Goal: Information Seeking & Learning: Find specific fact

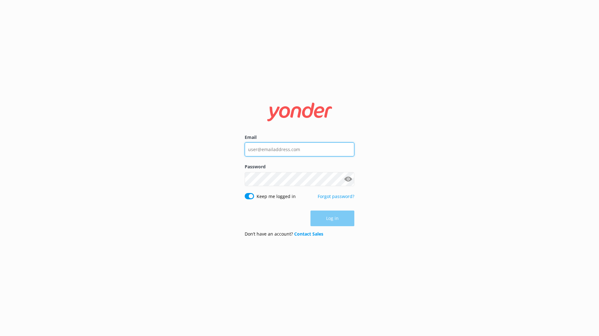
type input "[PERSON_NAME][EMAIL_ADDRESS][PERSON_NAME][DOMAIN_NAME]"
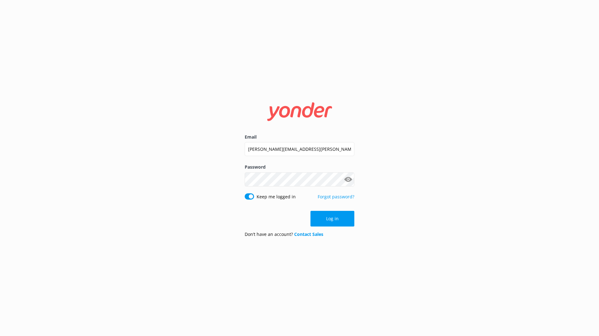
click at [341, 221] on div "Log in" at bounding box center [299, 219] width 110 height 16
click at [335, 219] on button "Log in" at bounding box center [332, 219] width 44 height 16
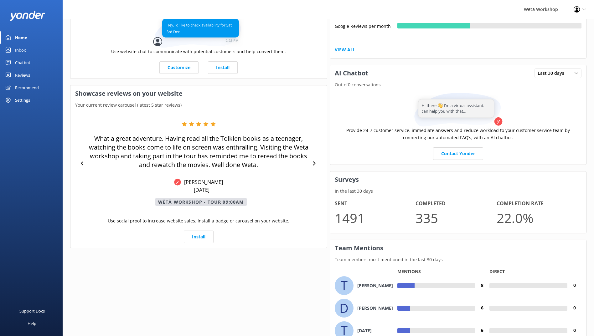
scroll to position [238, 0]
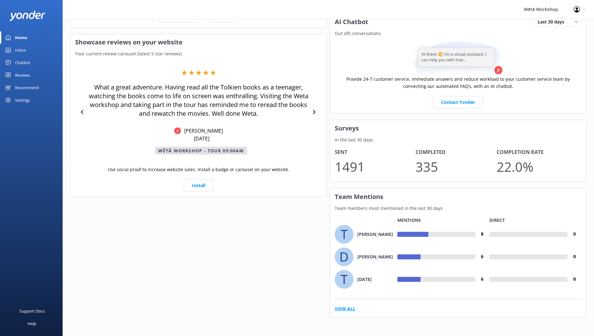
click at [353, 308] on link "View All" at bounding box center [345, 309] width 21 height 7
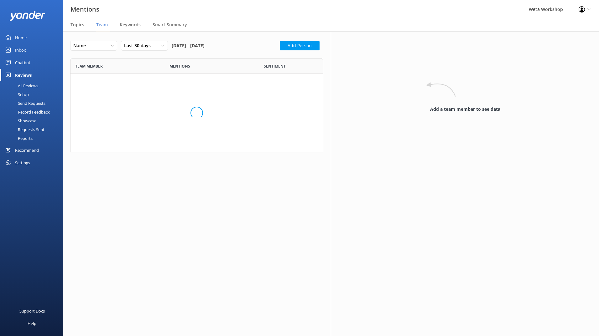
scroll to position [1339, 244]
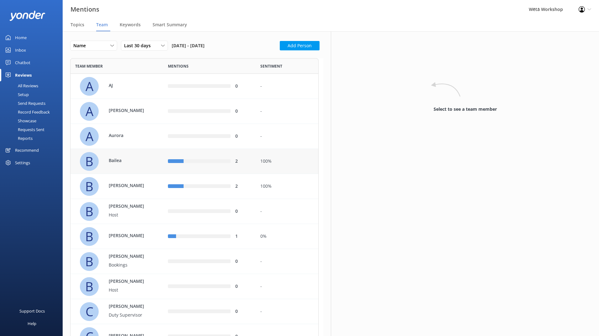
click at [130, 171] on div "B Bailea" at bounding box center [116, 161] width 93 height 25
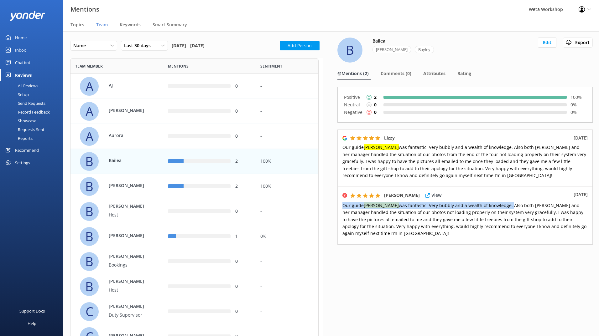
drag, startPoint x: 342, startPoint y: 206, endPoint x: 487, endPoint y: 206, distance: 144.6
click at [487, 206] on span "Our guide [PERSON_NAME] was fantastic. Very bubbly and a wealth of knowledge. A…" at bounding box center [464, 220] width 244 height 34
copy span "Our guide [PERSON_NAME] was fantastic. Very bubbly and a wealth of knowledge."
click at [152, 185] on div "B [PERSON_NAME]" at bounding box center [119, 186] width 79 height 19
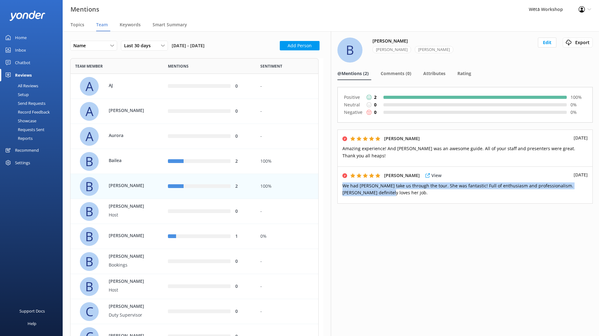
drag, startPoint x: 363, startPoint y: 194, endPoint x: 343, endPoint y: 186, distance: 22.2
click at [343, 186] on p "We had [PERSON_NAME] take us through the tour. She was fantastic! Full of enthu…" at bounding box center [464, 190] width 245 height 14
copy span "We had [PERSON_NAME] take us through the tour. She was fantastic! Full of enthu…"
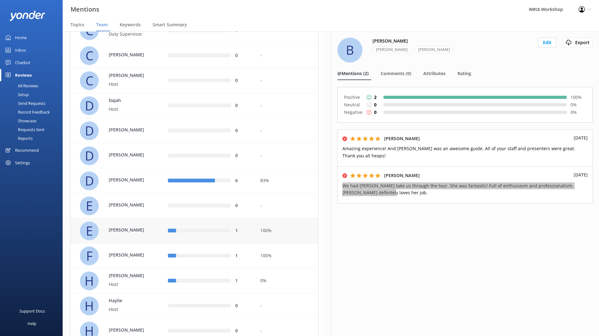
scroll to position [282, 0]
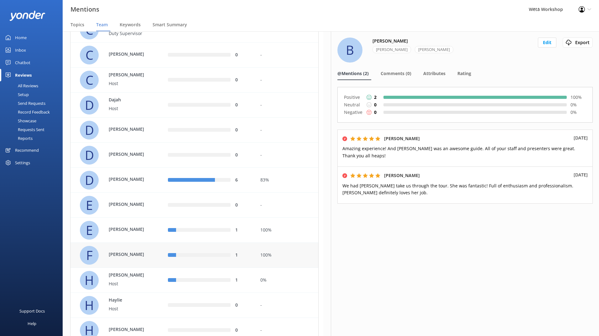
click at [212, 262] on div "1" at bounding box center [209, 255] width 93 height 25
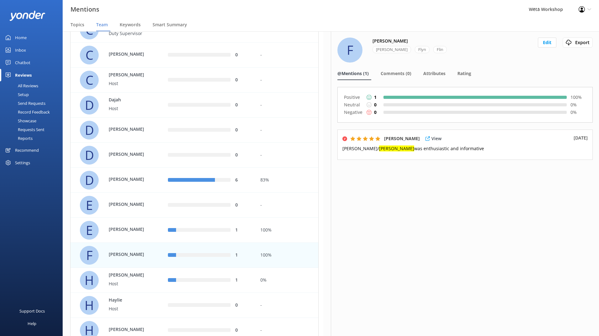
drag, startPoint x: 435, startPoint y: 151, endPoint x: 353, endPoint y: 152, distance: 82.3
click at [353, 152] on p "[PERSON_NAME]/ [PERSON_NAME] was enthusiastic and informative" at bounding box center [464, 148] width 245 height 7
copy span "[PERSON_NAME] was enthusiastic and informative"
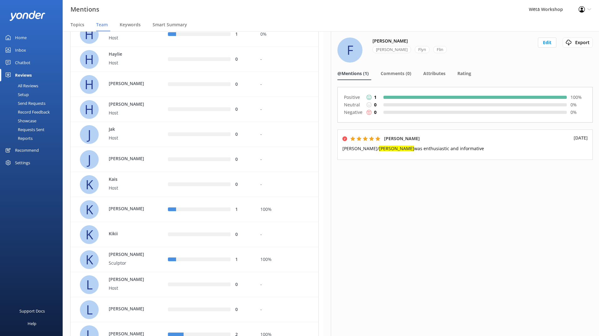
scroll to position [532, 0]
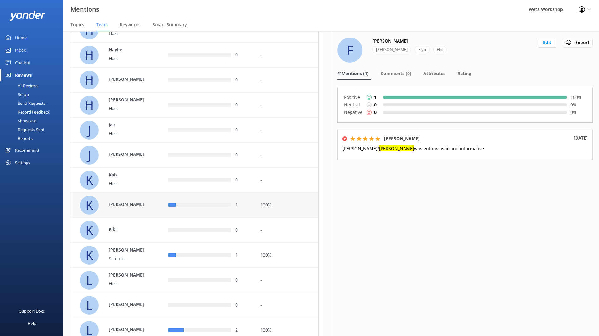
click at [136, 210] on div "K [PERSON_NAME]" at bounding box center [119, 205] width 79 height 19
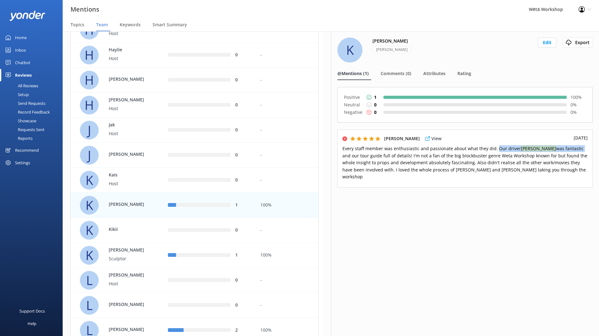
drag, startPoint x: 494, startPoint y: 148, endPoint x: 551, endPoint y: 150, distance: 57.6
click at [551, 150] on span "Every staff member was enthusiastic and passionate about what they did. Our dri…" at bounding box center [464, 163] width 245 height 34
copy span "Our driver [PERSON_NAME] was fantastic"
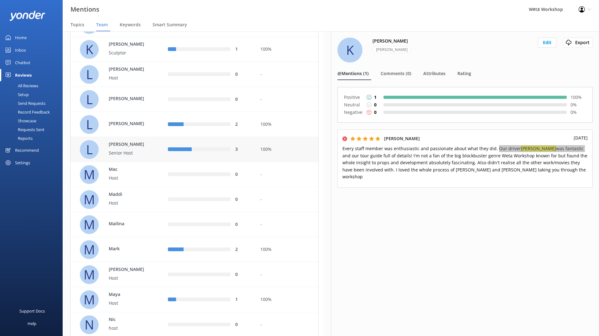
scroll to position [751, 0]
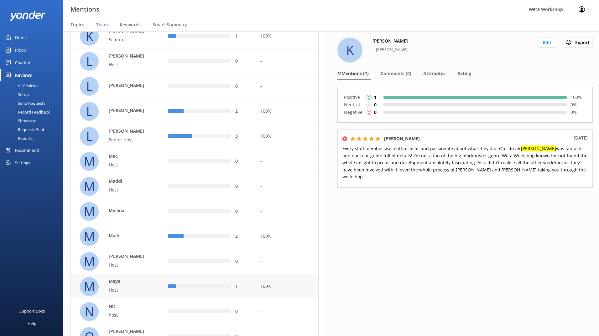
click at [155, 285] on div "M [PERSON_NAME] Host" at bounding box center [119, 286] width 79 height 19
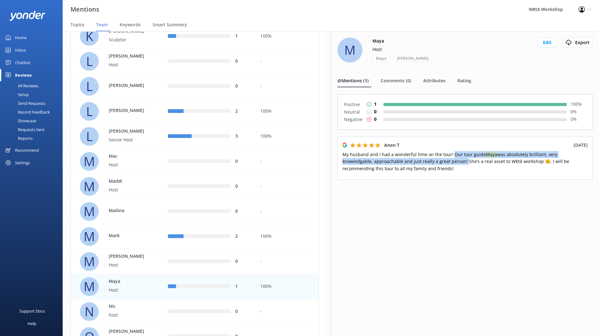
drag, startPoint x: 451, startPoint y: 156, endPoint x: 432, endPoint y: 163, distance: 19.8
click at [432, 163] on span "My husband and I had a wonderful time on the tour! Our tour guide [PERSON_NAME]…" at bounding box center [455, 162] width 227 height 20
copy span "Our tour guide [PERSON_NAME] was absolutely brilliant, very knowledgable, appro…"
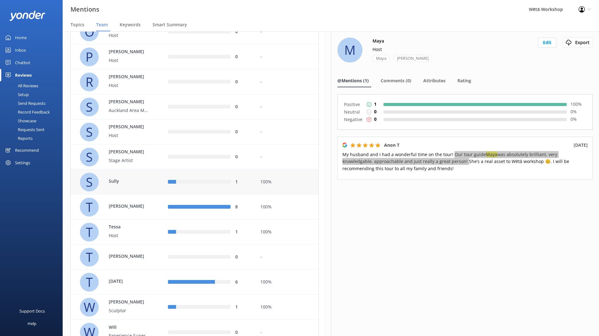
scroll to position [1064, 0]
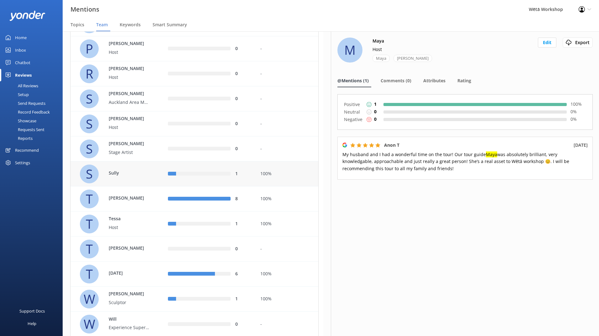
click at [135, 176] on p "Sully" at bounding box center [129, 173] width 41 height 7
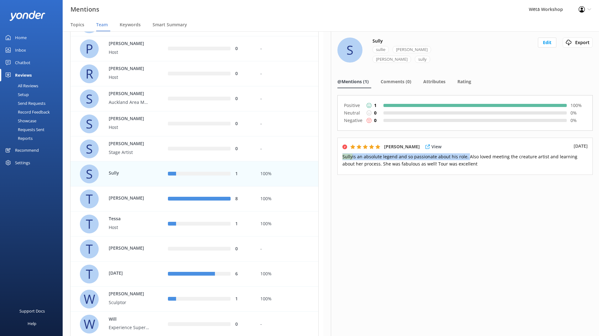
drag, startPoint x: 342, startPoint y: 148, endPoint x: 464, endPoint y: 150, distance: 121.8
click at [464, 154] on span "Sully is an absolute legend and so passionate about his role. Also loved meetin…" at bounding box center [459, 160] width 235 height 13
copy span "Sully is an absolute legend and so passionate about his role."
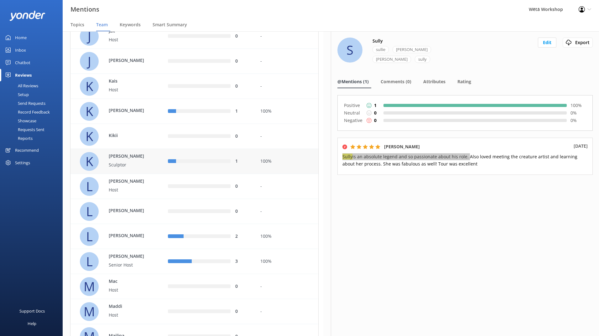
scroll to position [470, 0]
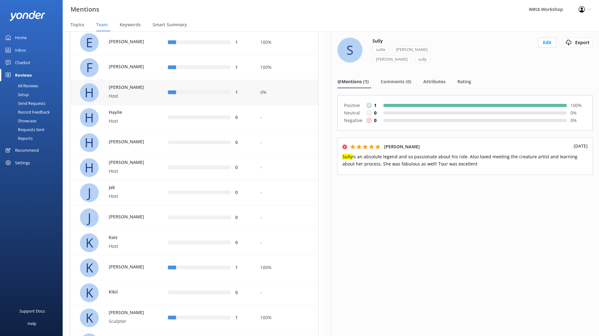
click at [132, 101] on div "H [PERSON_NAME]" at bounding box center [119, 92] width 79 height 19
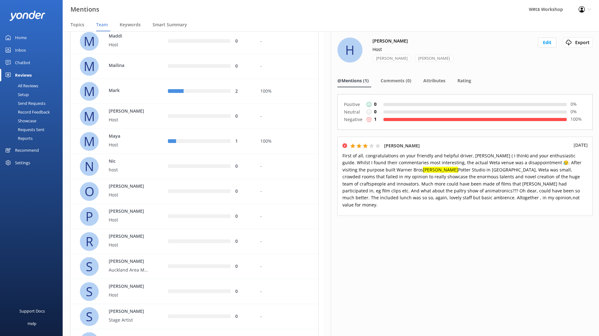
scroll to position [865, 0]
